Goal: Information Seeking & Learning: Learn about a topic

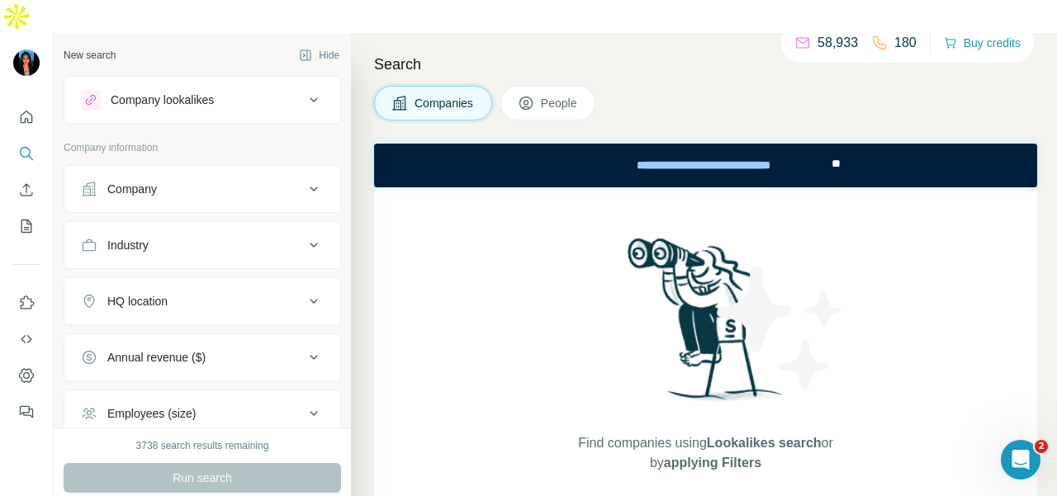
click at [215, 169] on button "Company" at bounding box center [202, 189] width 276 height 40
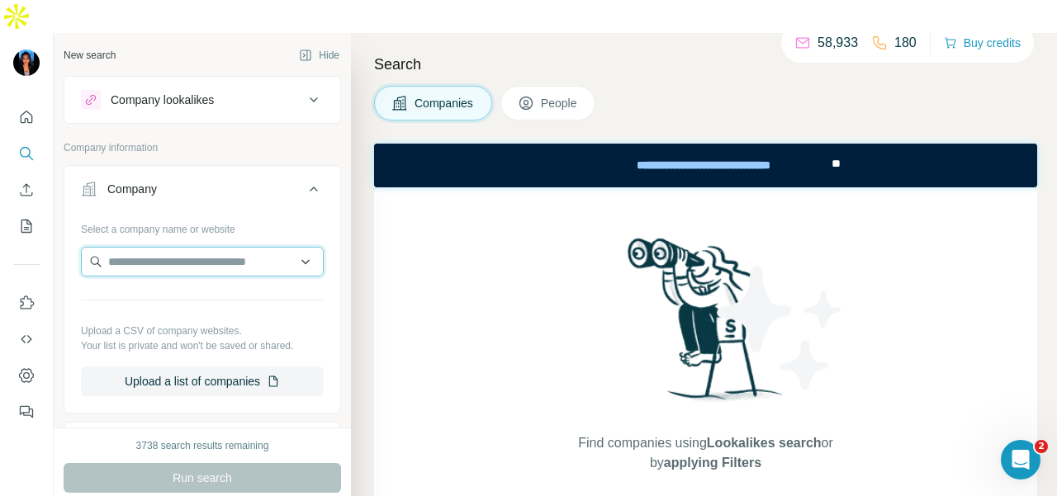
click at [180, 247] on input "text" at bounding box center [202, 262] width 243 height 30
paste input "**********"
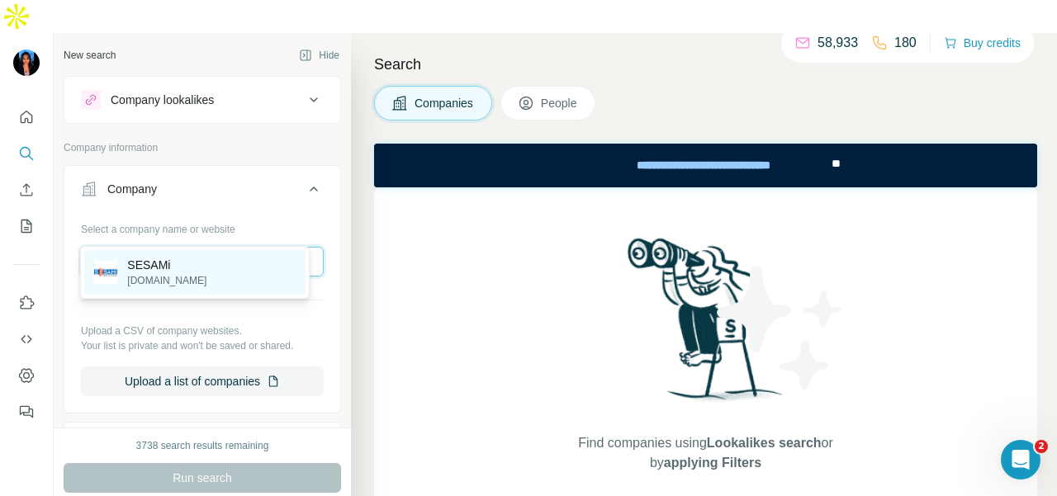
type input "**********"
click at [225, 271] on div "SESAMi [DOMAIN_NAME]" at bounding box center [194, 272] width 221 height 45
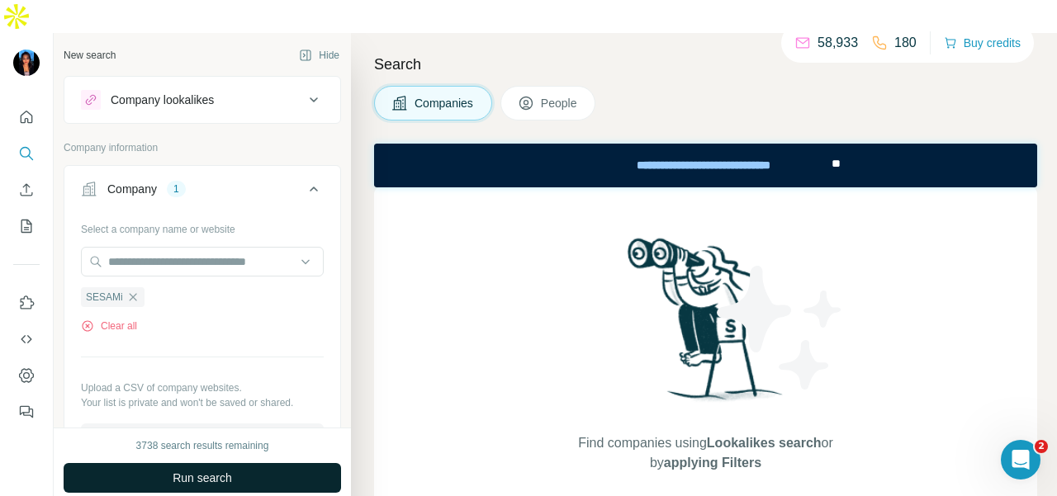
click at [218, 463] on button "Run search" at bounding box center [202, 478] width 277 height 30
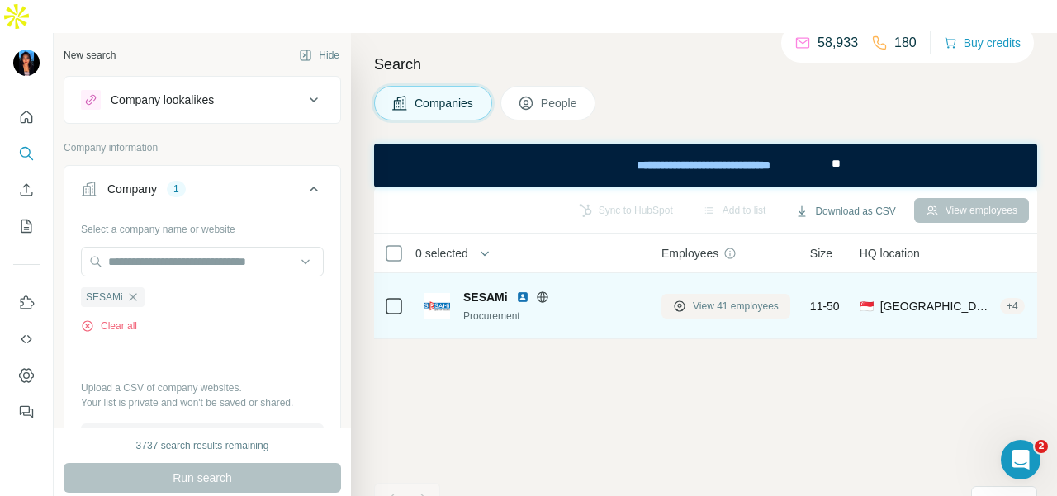
click at [720, 294] on button "View 41 employees" at bounding box center [725, 306] width 129 height 25
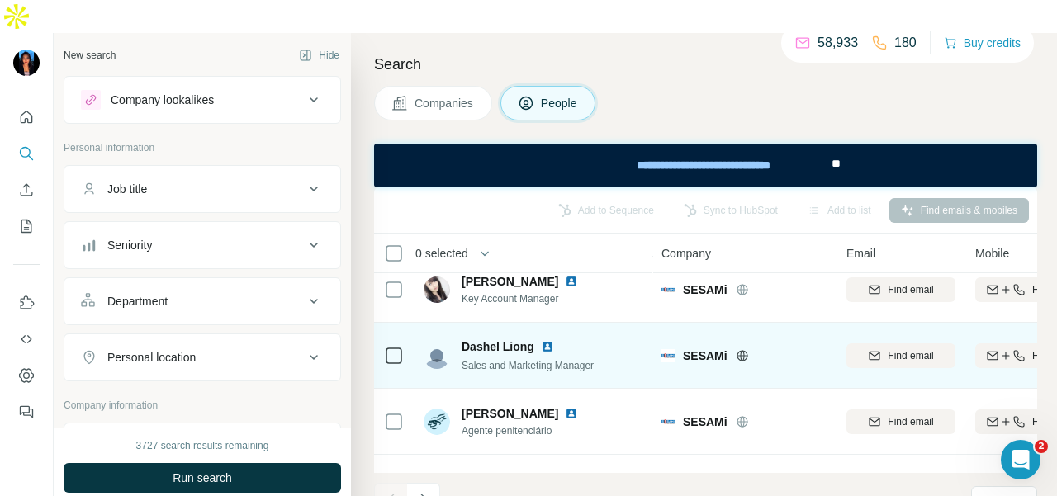
scroll to position [465, 0]
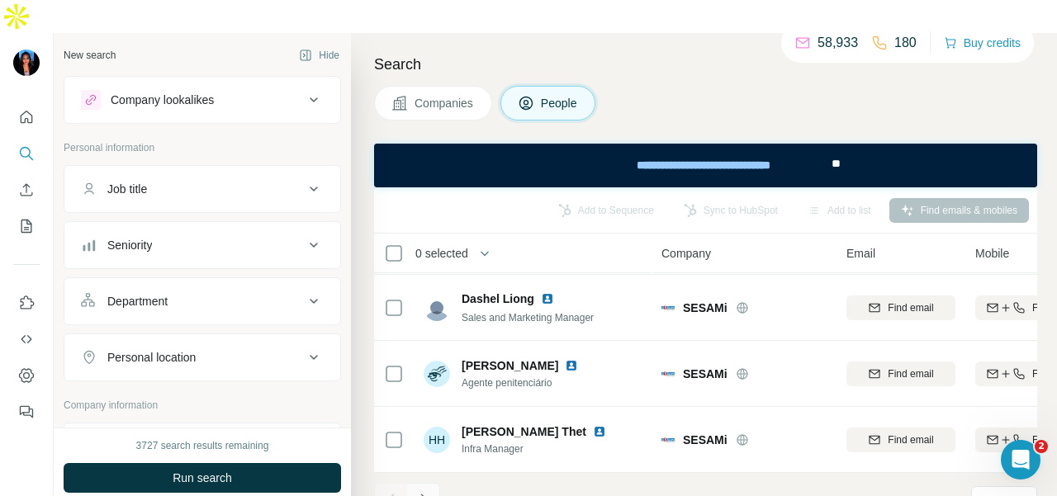
click at [433, 483] on button "Navigate to next page" at bounding box center [423, 499] width 33 height 33
click at [424, 491] on icon "Navigate to next page" at bounding box center [423, 499] width 17 height 17
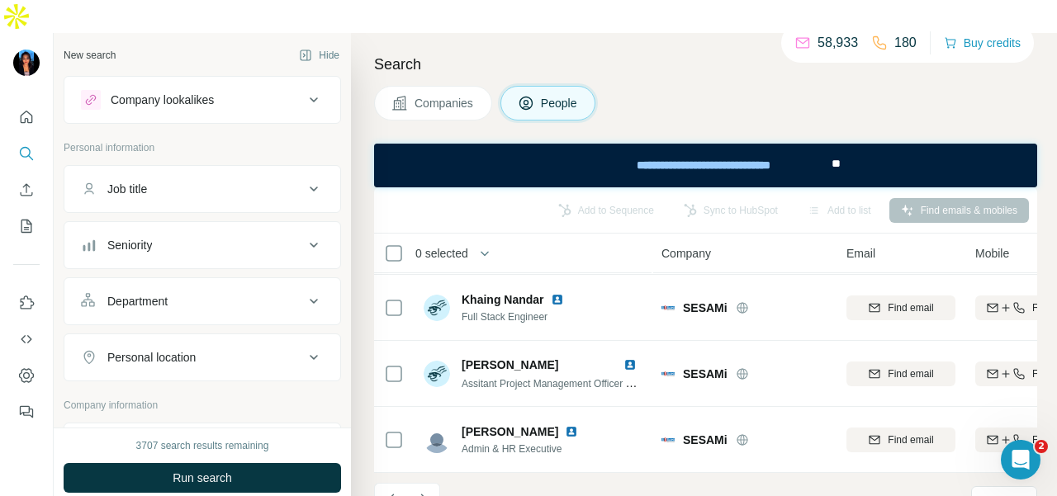
click at [424, 483] on button "Navigate to next page" at bounding box center [423, 499] width 33 height 33
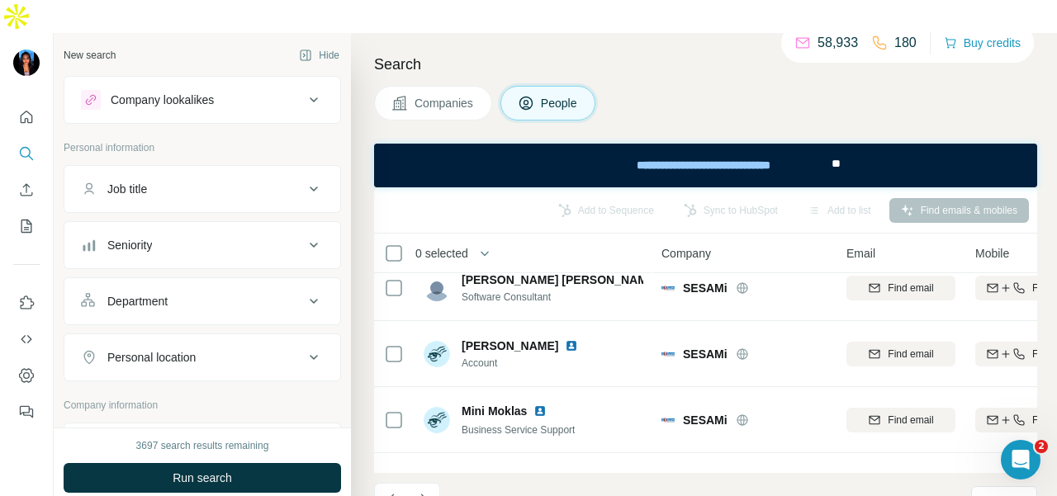
scroll to position [0, 0]
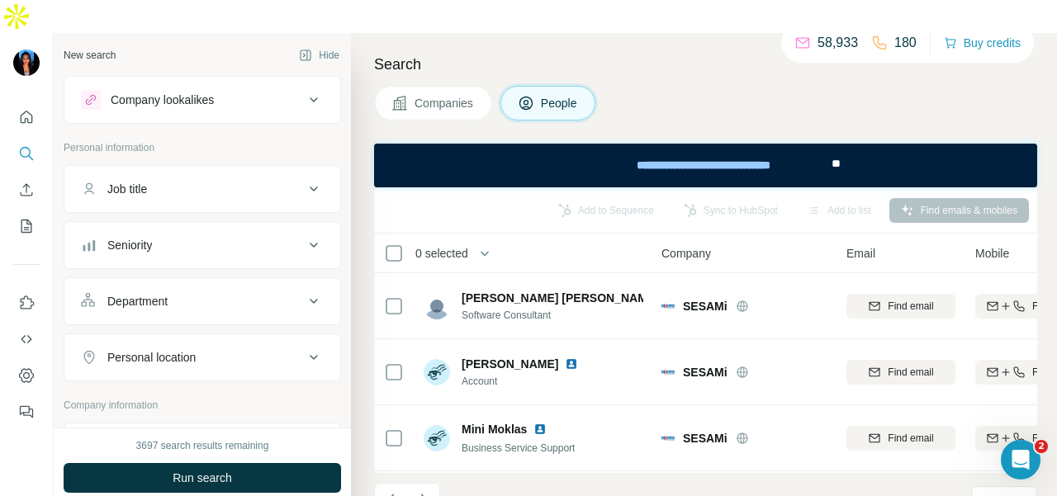
click at [433, 483] on button "Navigate to next page" at bounding box center [423, 499] width 33 height 33
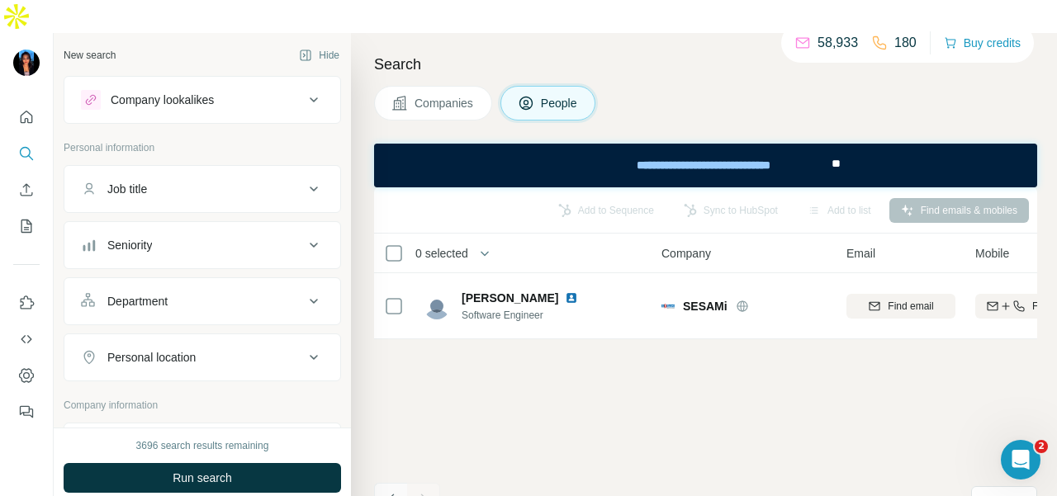
click at [393, 483] on button "Navigate to previous page" at bounding box center [390, 499] width 33 height 33
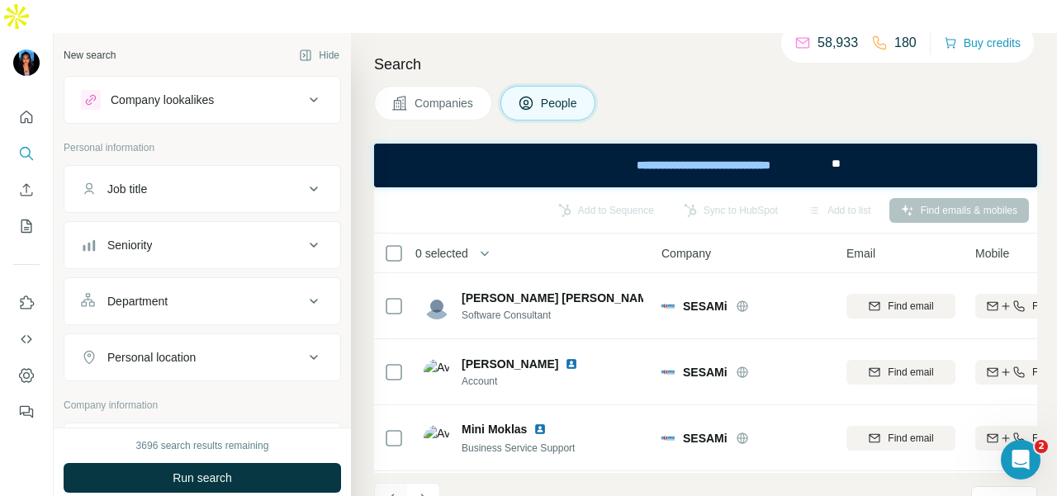
click at [393, 491] on icon "Navigate to previous page" at bounding box center [391, 499] width 17 height 17
click at [390, 483] on button "Navigate to previous page" at bounding box center [390, 499] width 33 height 33
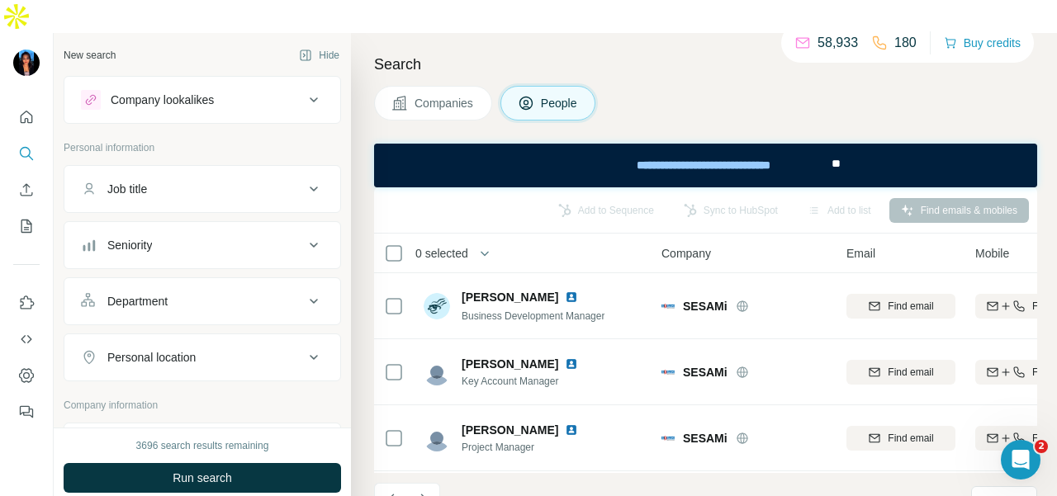
click at [396, 491] on icon "Navigate to previous page" at bounding box center [391, 499] width 17 height 17
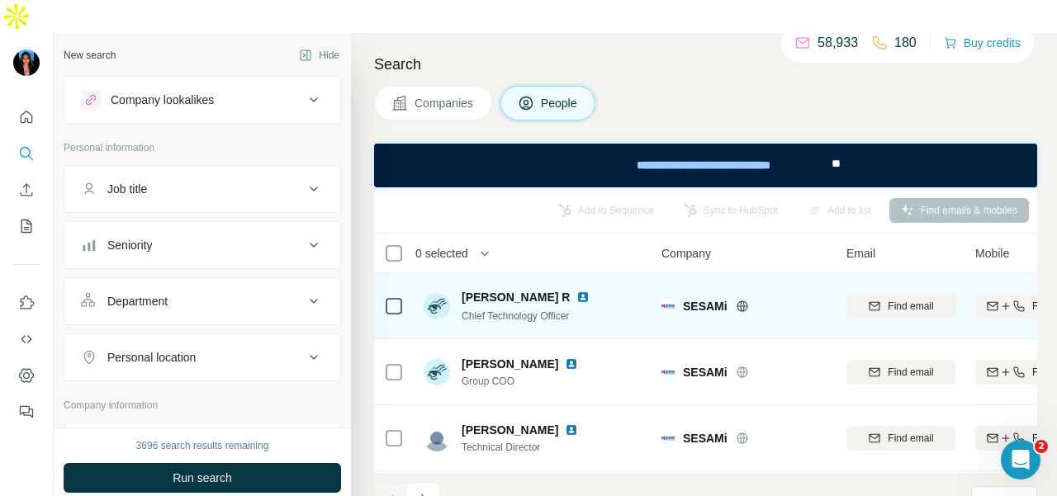
click at [576, 291] on img at bounding box center [582, 297] width 13 height 13
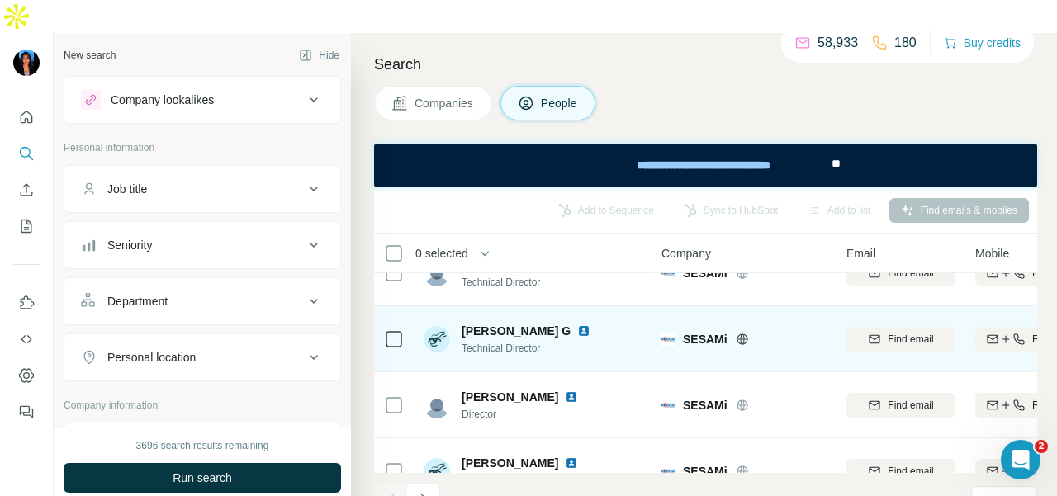
scroll to position [413, 0]
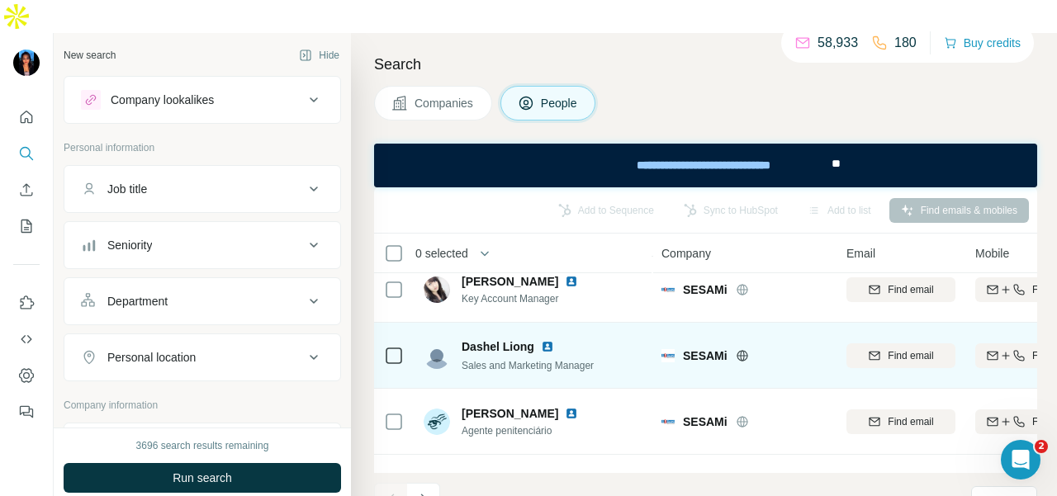
click at [548, 340] on img at bounding box center [547, 346] width 13 height 13
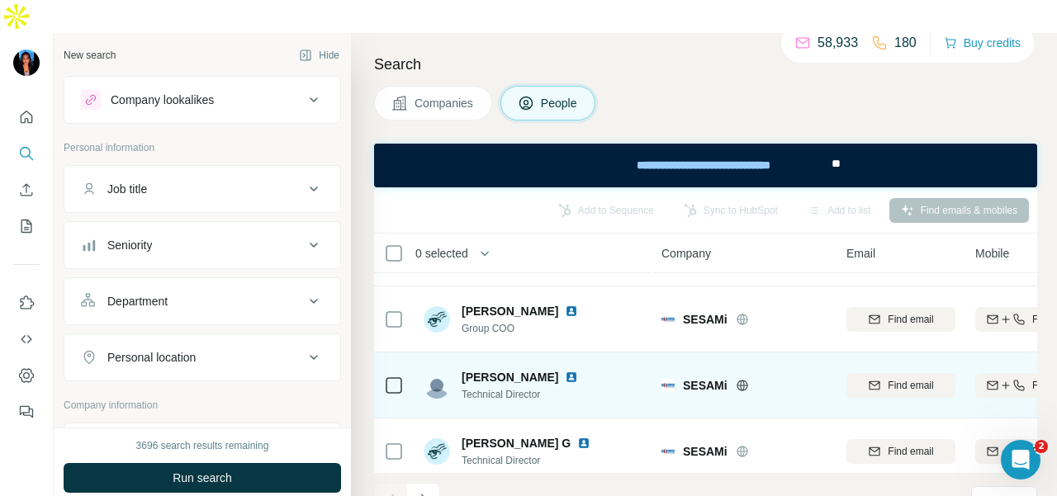
scroll to position [0, 0]
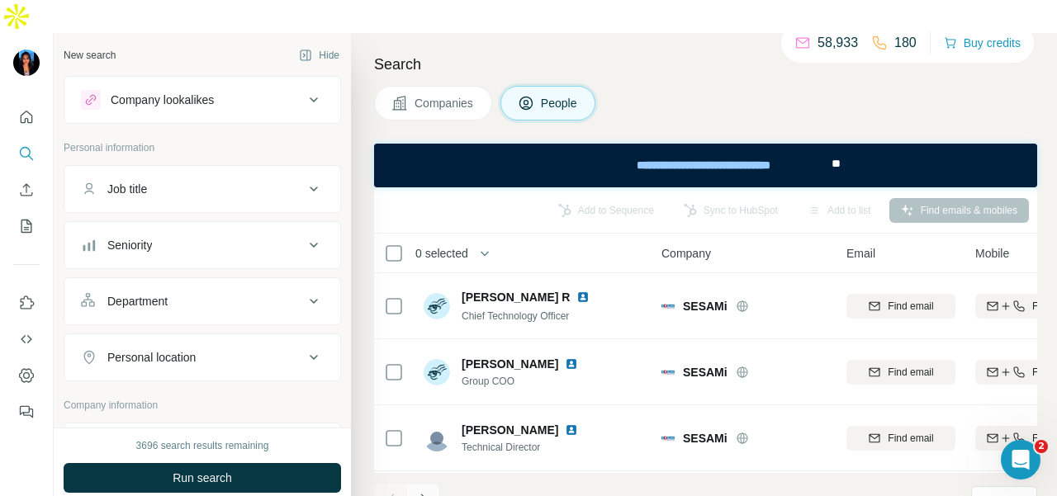
click at [421, 494] on icon "Navigate to next page" at bounding box center [423, 499] width 6 height 11
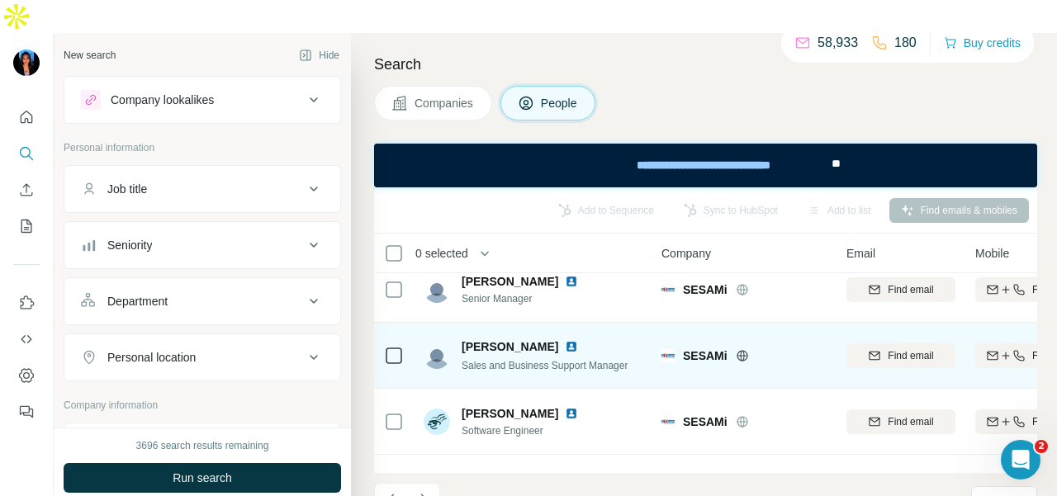
scroll to position [465, 0]
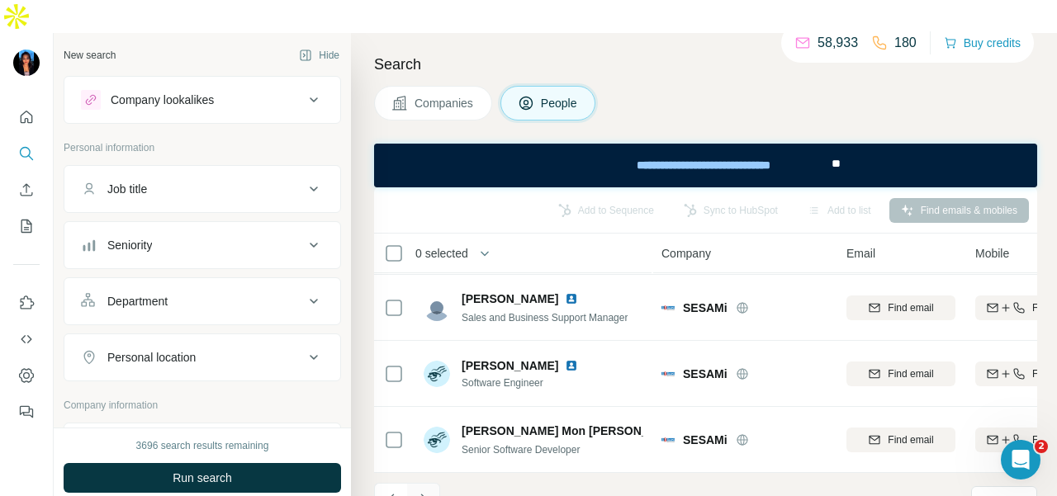
click at [429, 491] on icon "Navigate to next page" at bounding box center [423, 499] width 17 height 17
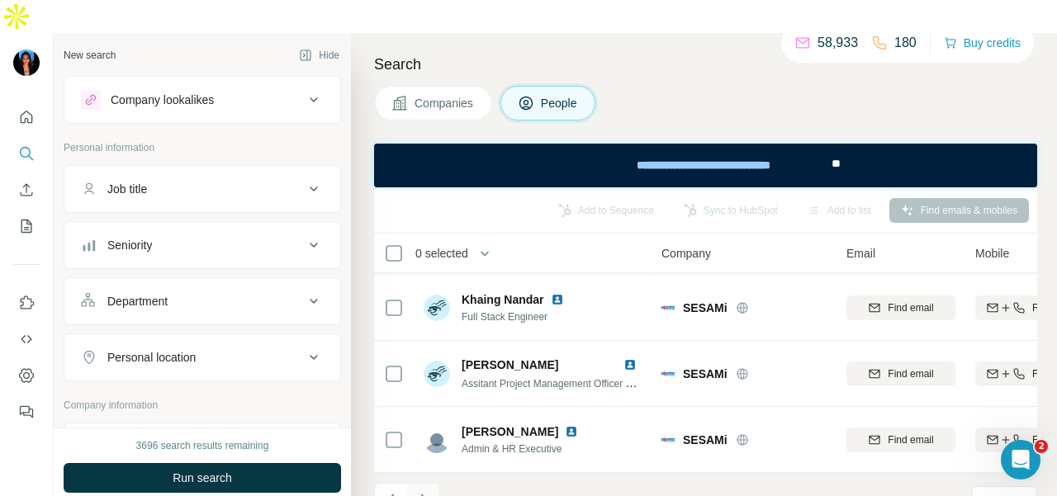
click at [424, 483] on button "Navigate to next page" at bounding box center [423, 499] width 33 height 33
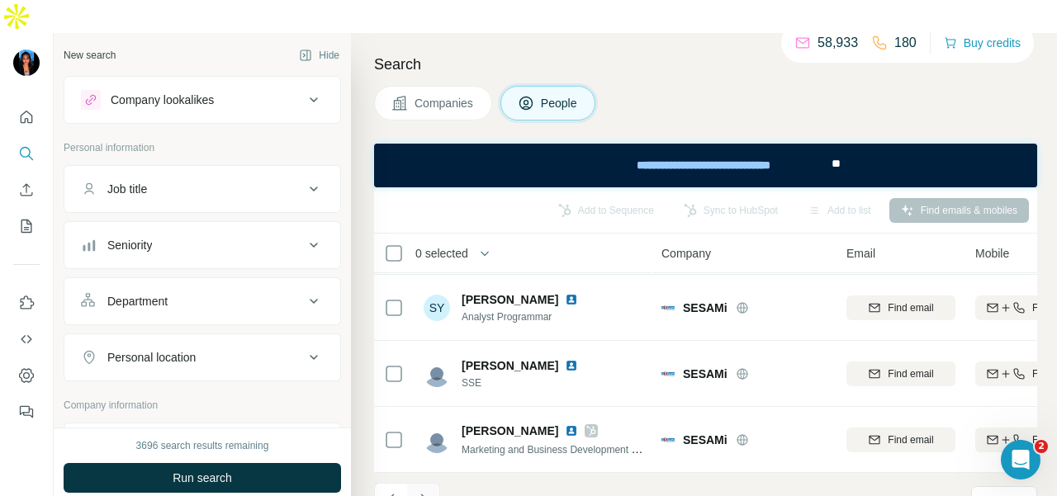
click at [423, 491] on icon "Navigate to next page" at bounding box center [423, 499] width 17 height 17
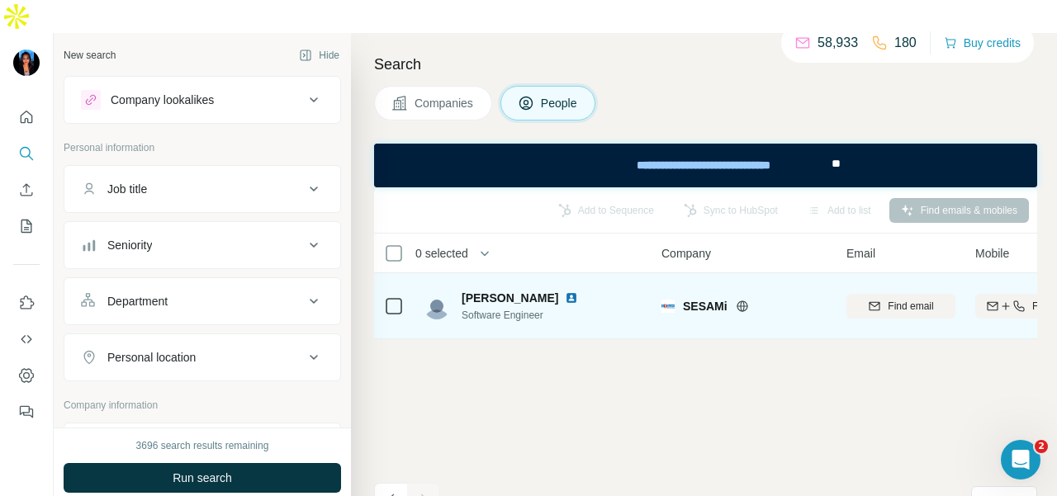
scroll to position [0, 0]
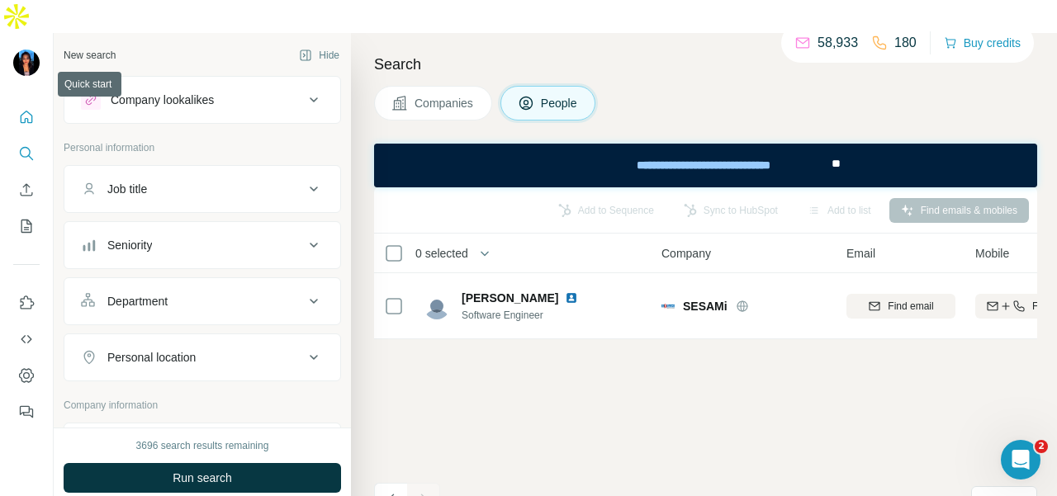
click at [30, 109] on icon "Quick start" at bounding box center [26, 117] width 17 height 17
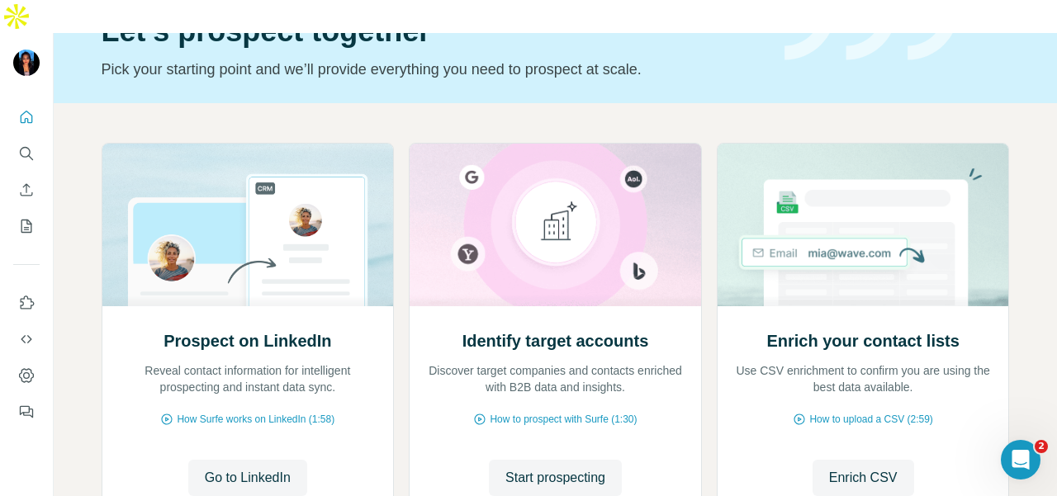
scroll to position [33, 0]
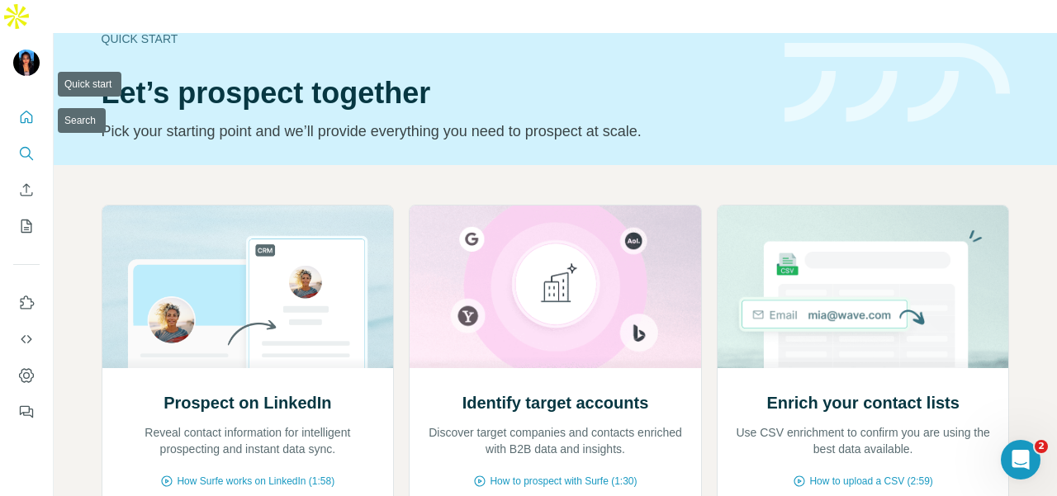
click at [30, 145] on icon "Search" at bounding box center [26, 153] width 17 height 17
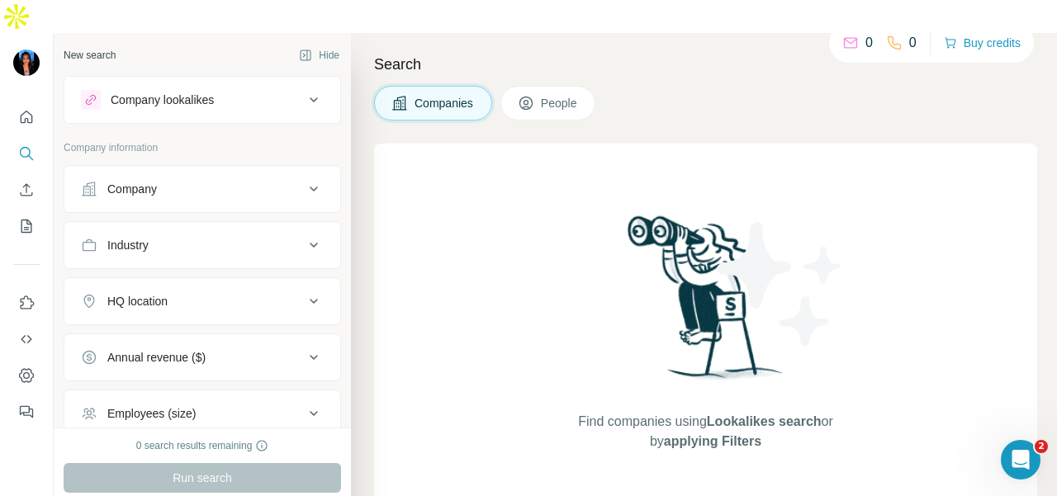
drag, startPoint x: 102, startPoint y: 148, endPoint x: 102, endPoint y: 164, distance: 16.5
click at [102, 181] on div "Company" at bounding box center [192, 189] width 223 height 17
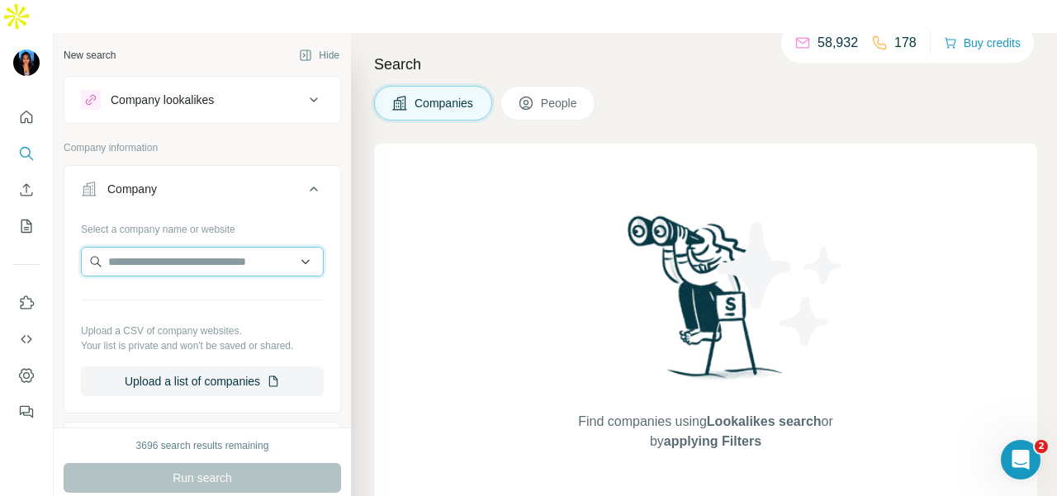
drag, startPoint x: 111, startPoint y: 225, endPoint x: 113, endPoint y: 234, distance: 8.6
click at [113, 247] on input "text" at bounding box center [202, 262] width 243 height 30
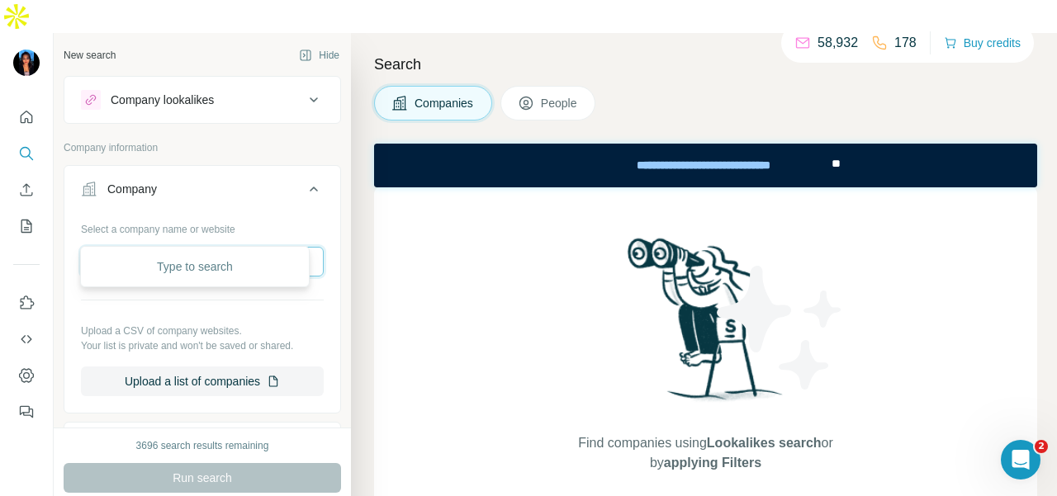
paste input "**********"
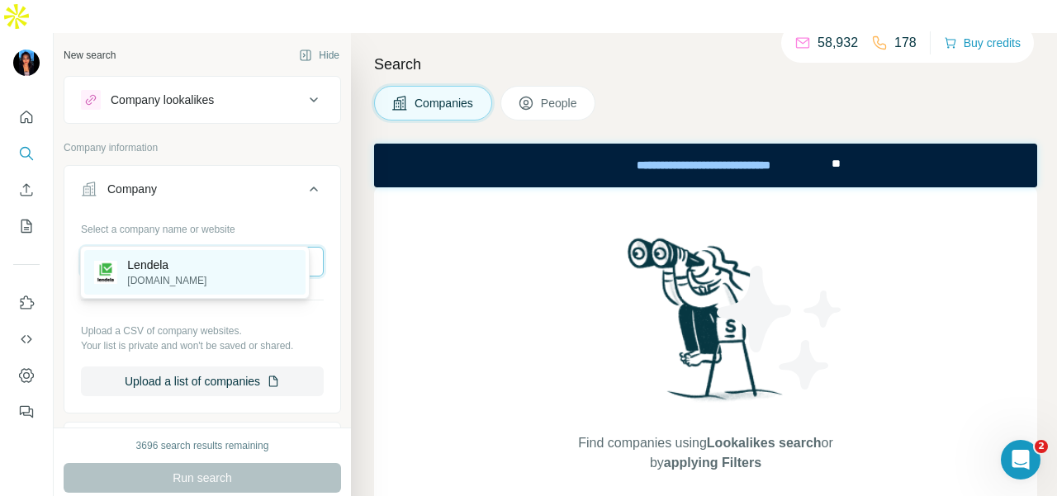
type input "**********"
click at [225, 260] on div "Lendela [DOMAIN_NAME]" at bounding box center [194, 272] width 221 height 45
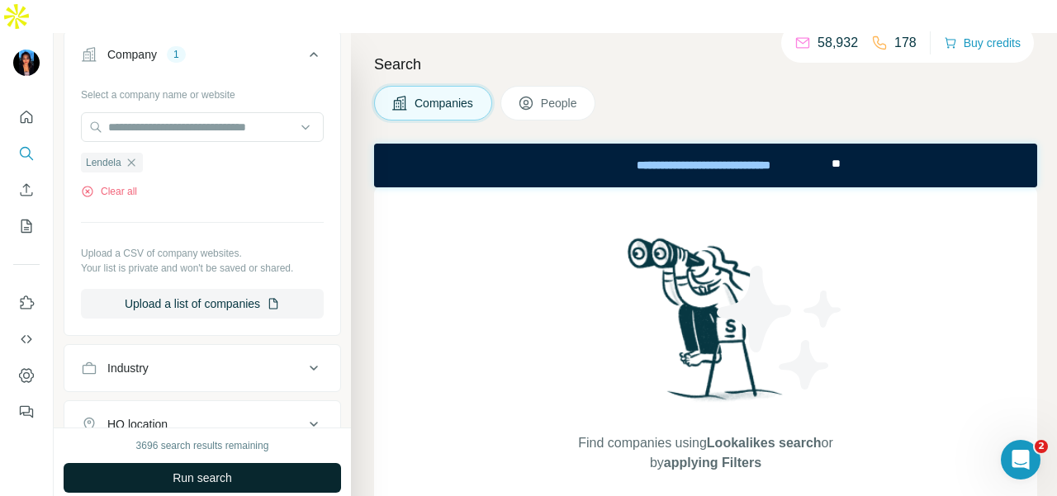
scroll to position [165, 0]
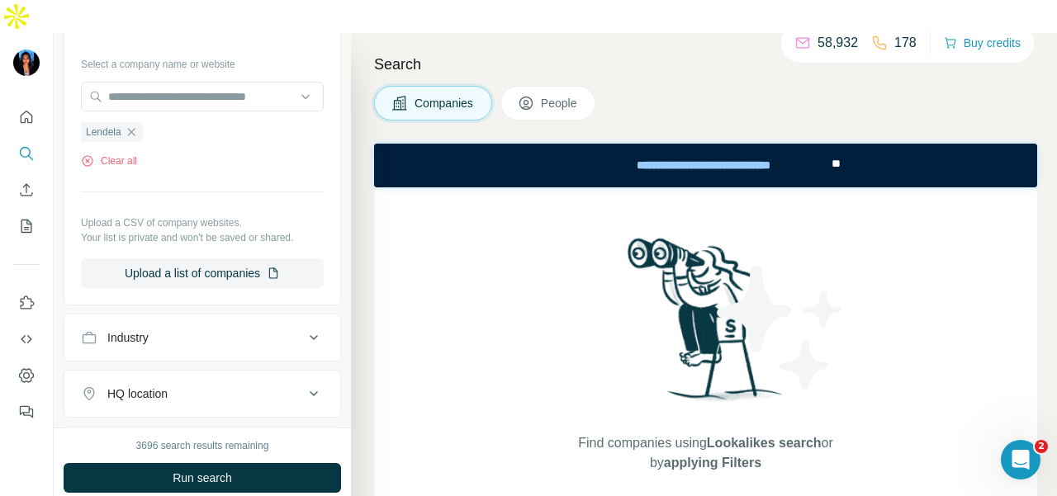
click at [235, 463] on button "Run search" at bounding box center [202, 478] width 277 height 30
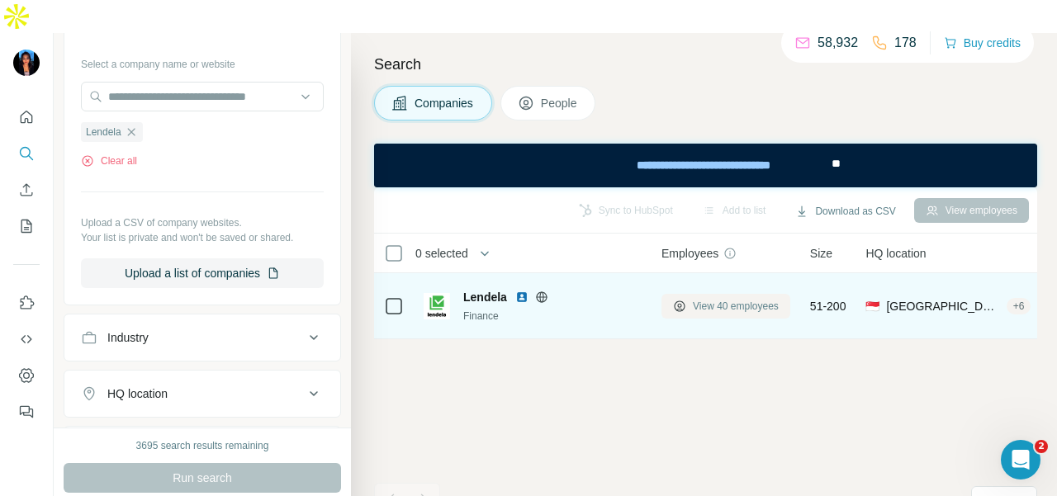
click at [762, 294] on button "View 40 employees" at bounding box center [725, 306] width 129 height 25
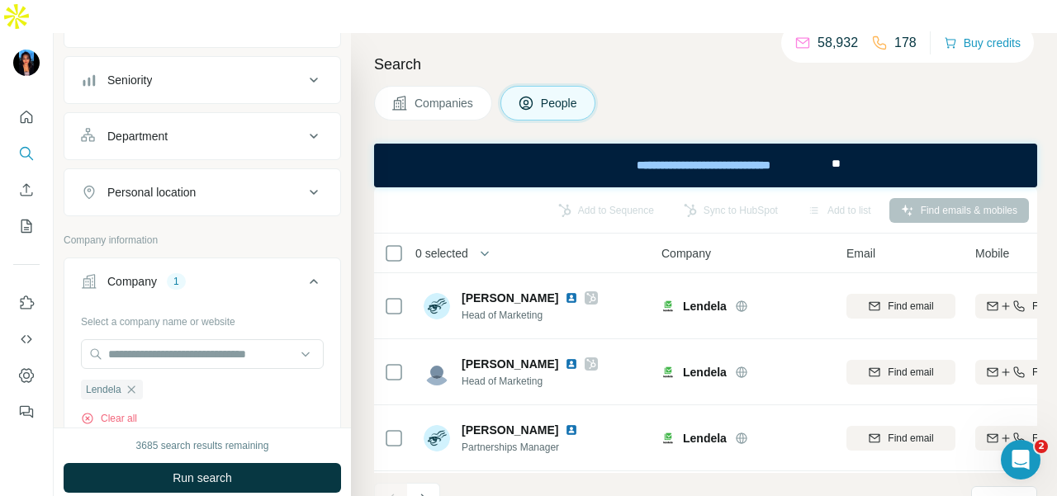
scroll to position [465, 0]
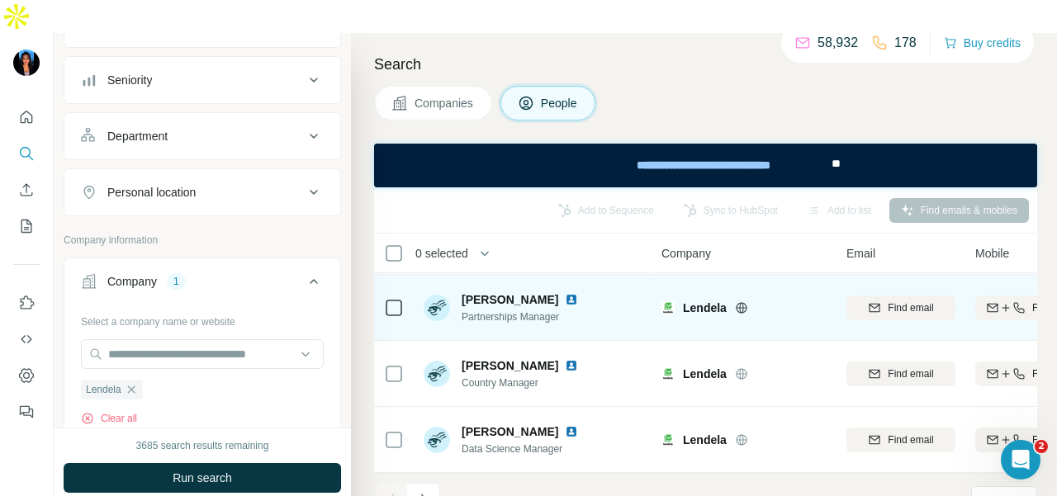
click at [565, 293] on img at bounding box center [571, 299] width 13 height 13
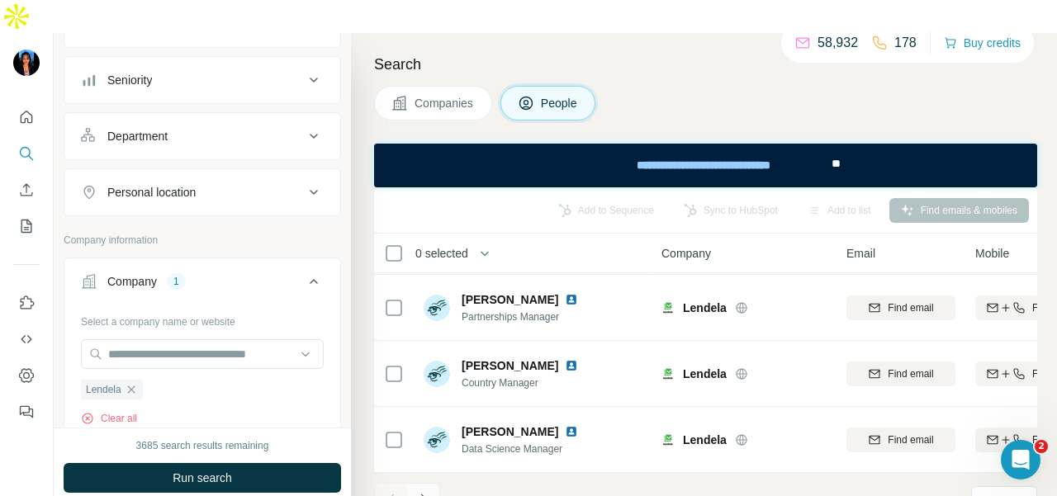
click at [423, 491] on icon "Navigate to next page" at bounding box center [423, 499] width 17 height 17
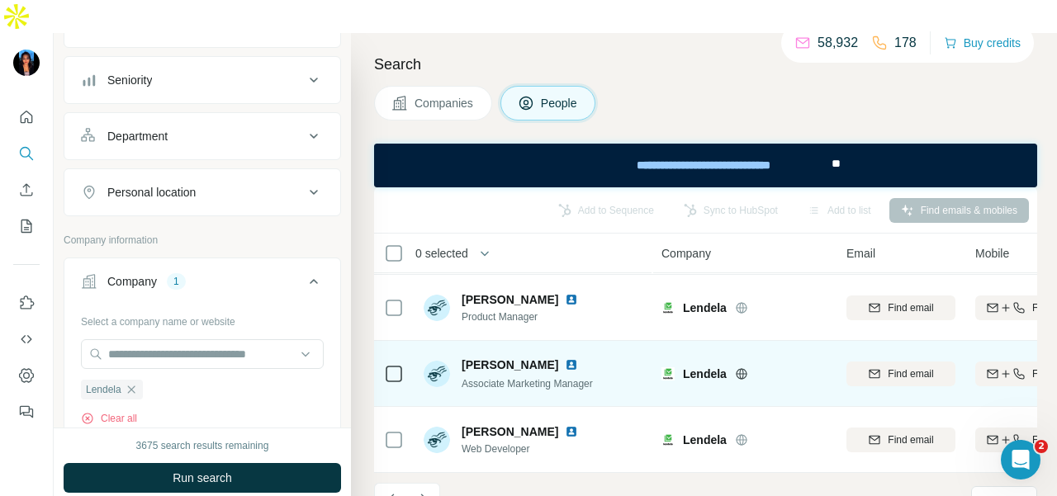
click at [565, 358] on img at bounding box center [571, 364] width 13 height 13
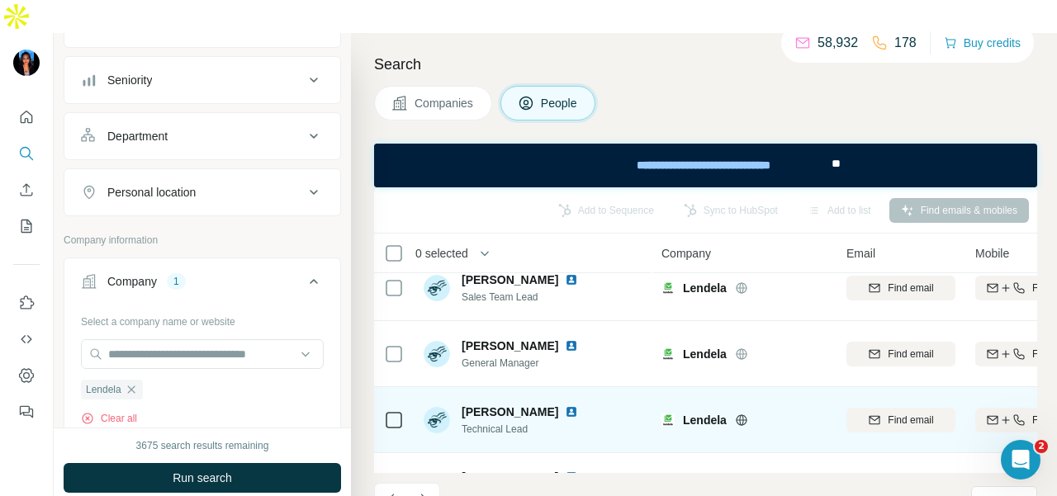
scroll to position [0, 0]
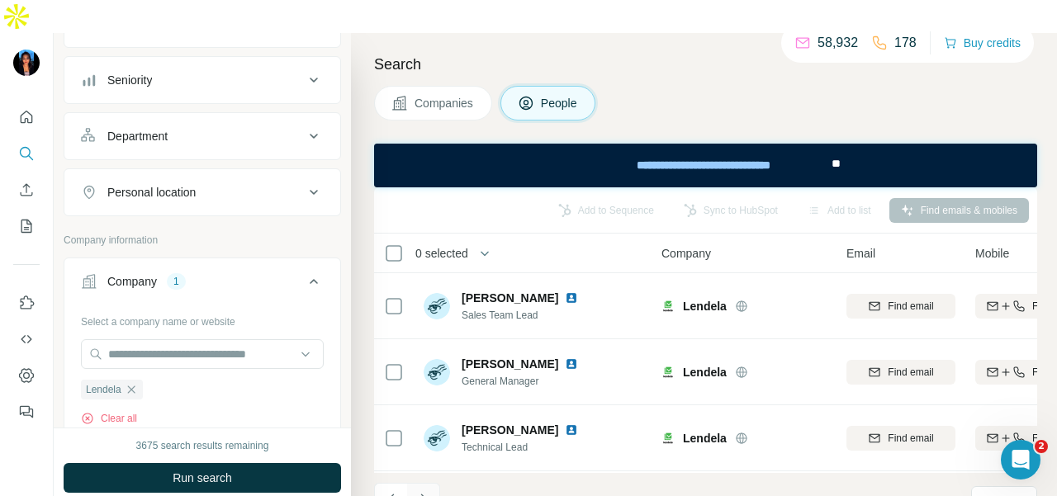
click at [427, 491] on icon "Navigate to next page" at bounding box center [423, 499] width 17 height 17
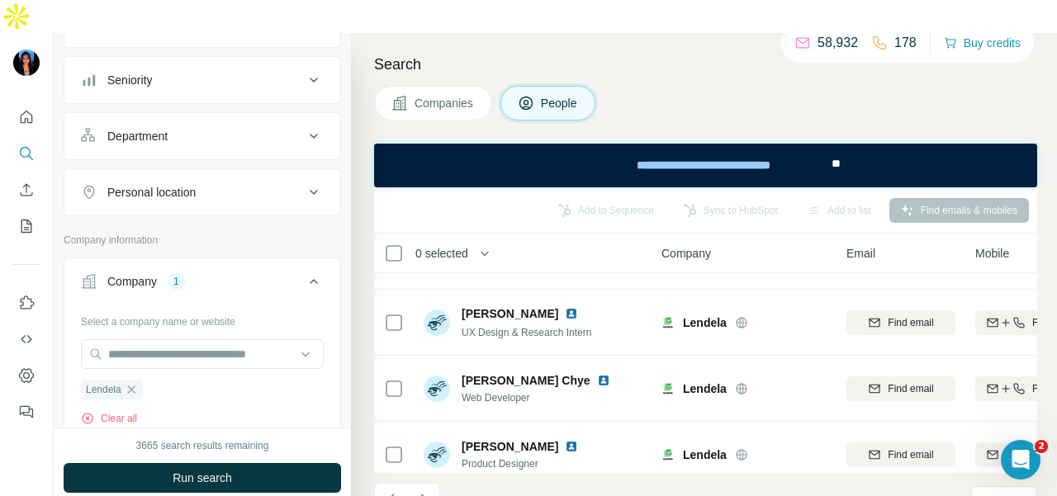
scroll to position [465, 0]
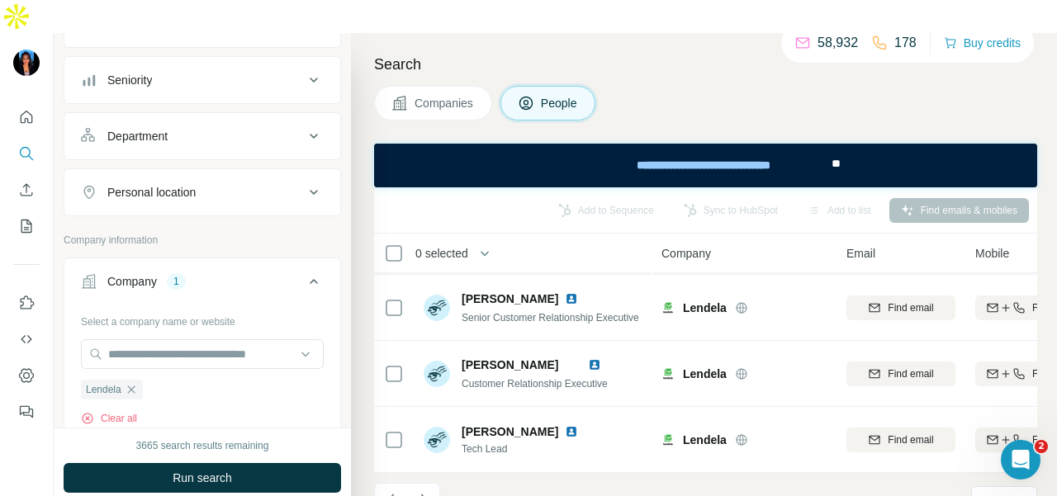
click at [429, 491] on icon "Navigate to next page" at bounding box center [423, 499] width 17 height 17
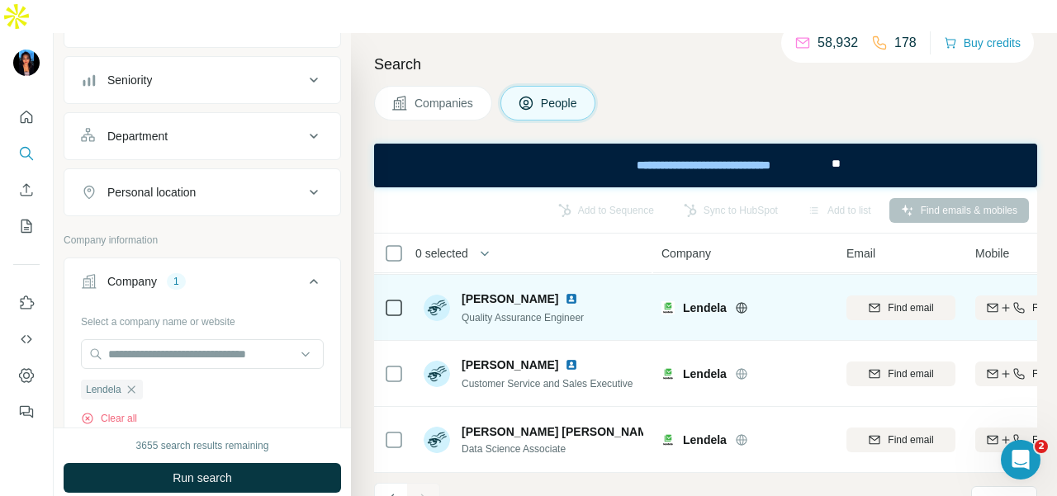
click at [741, 302] on icon at bounding box center [741, 307] width 4 height 11
